Goal: Task Accomplishment & Management: Use online tool/utility

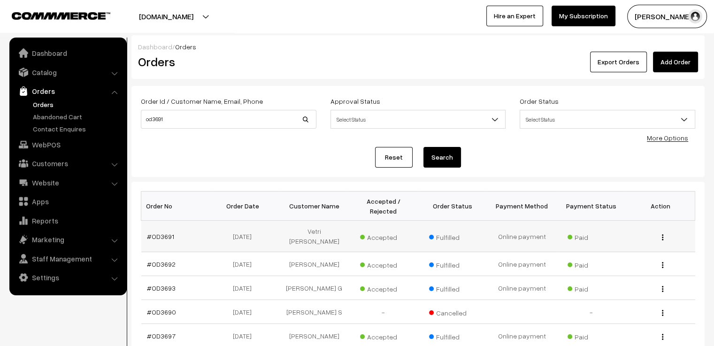
drag, startPoint x: 346, startPoint y: 225, endPoint x: 285, endPoint y: 225, distance: 61.0
click at [285, 225] on td "Vetri [PERSON_NAME]" at bounding box center [314, 236] width 69 height 31
copy td "Vetri [PERSON_NAME]"
drag, startPoint x: 177, startPoint y: 124, endPoint x: 107, endPoint y: 124, distance: 69.9
click at [107, 124] on body "Thank you for showing interest. Our team will call you shortly. Close varnambya…" at bounding box center [357, 296] width 714 height 593
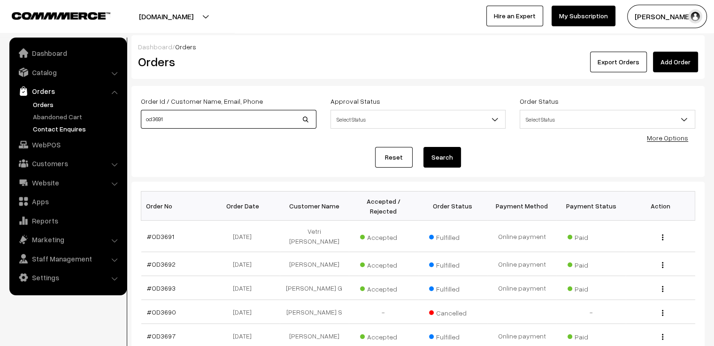
paste input "Vetri [PERSON_NAME]"
type input "Vetri [PERSON_NAME]"
click at [423, 147] on button "Search" at bounding box center [442, 157] width 38 height 21
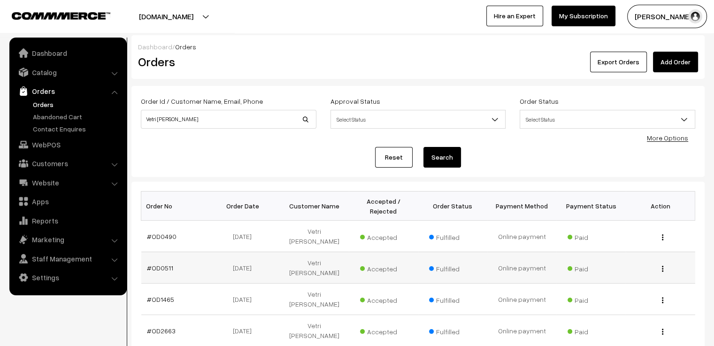
scroll to position [78, 0]
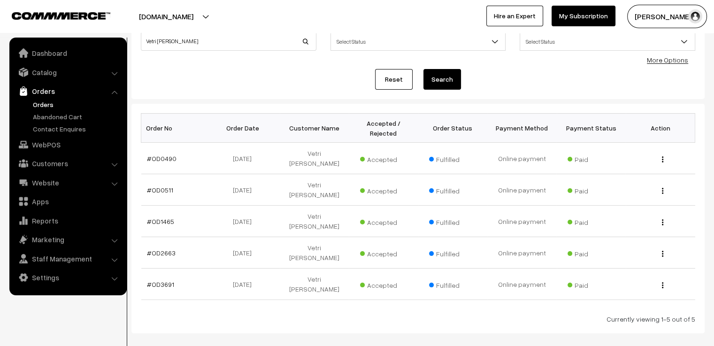
click at [403, 77] on link "Reset" at bounding box center [394, 79] width 38 height 21
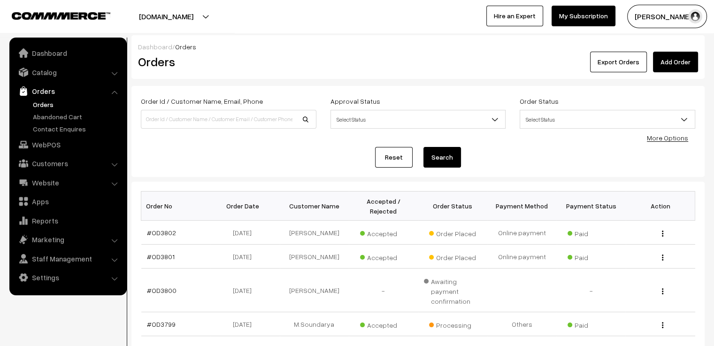
scroll to position [47, 0]
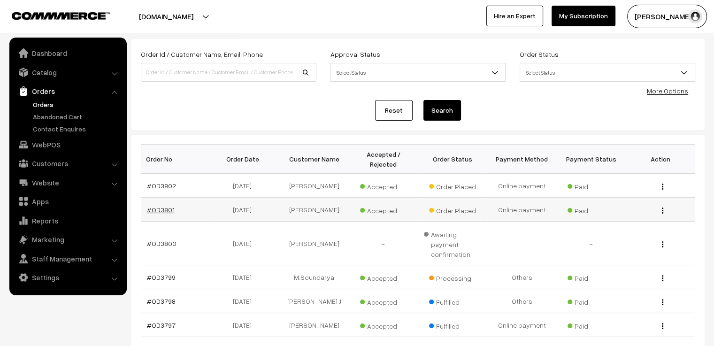
click at [167, 206] on link "#OD3801" at bounding box center [161, 210] width 28 height 8
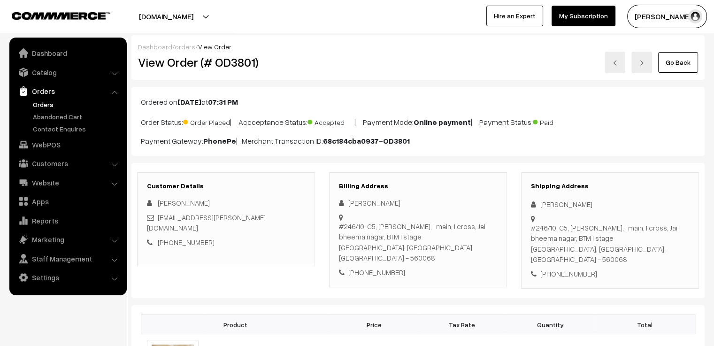
click at [614, 66] on link at bounding box center [614, 63] width 21 height 22
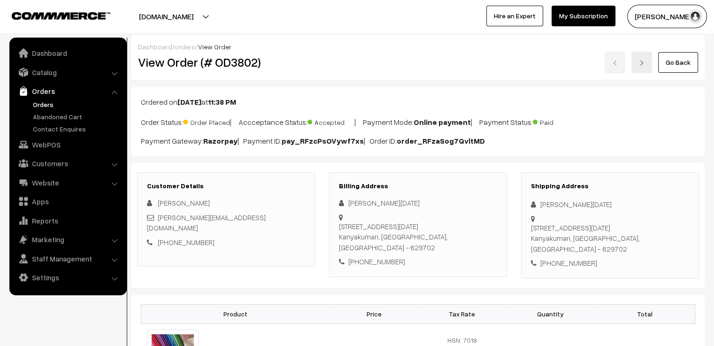
click at [683, 64] on link "Go Back" at bounding box center [678, 62] width 40 height 21
